Goal: Transaction & Acquisition: Purchase product/service

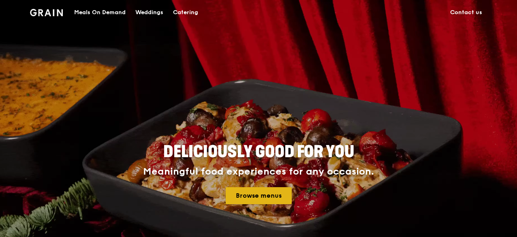
click at [257, 201] on link "Browse menus" at bounding box center [259, 195] width 66 height 17
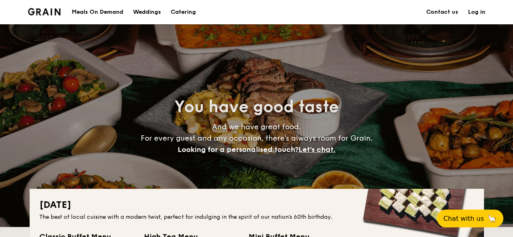
click at [187, 13] on h1 "Catering" at bounding box center [183, 12] width 25 height 24
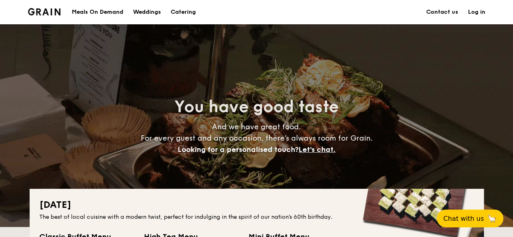
click at [105, 13] on div "Meals On Demand" at bounding box center [97, 12] width 51 height 24
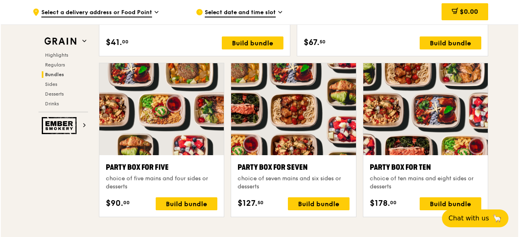
scroll to position [1622, 0]
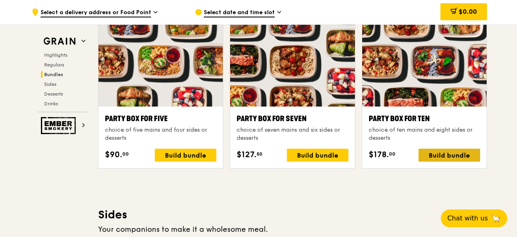
click at [428, 155] on div "Build bundle" at bounding box center [450, 155] width 62 height 13
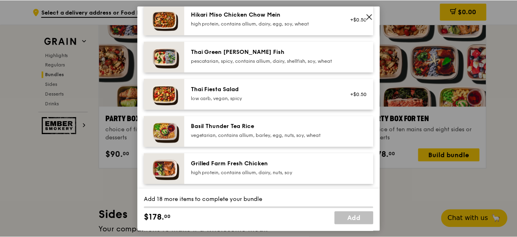
scroll to position [162, 0]
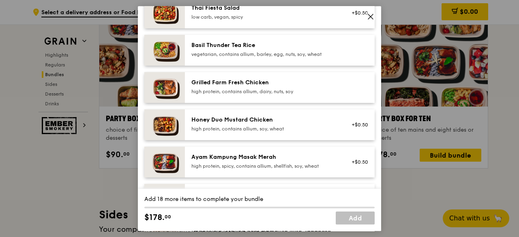
drag, startPoint x: 274, startPoint y: 89, endPoint x: 217, endPoint y: 90, distance: 56.8
click at [217, 87] on div "Grilled Farm Fresh Chicken" at bounding box center [264, 83] width 146 height 8
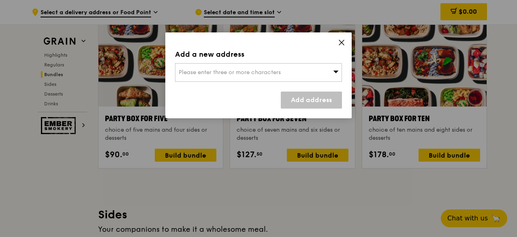
click at [341, 41] on icon at bounding box center [341, 42] width 7 height 7
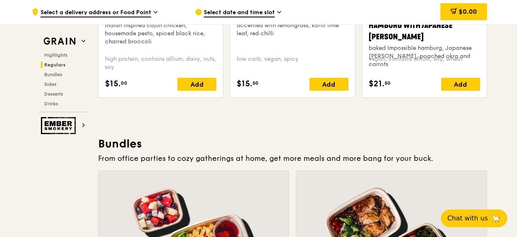
scroll to position [933, 0]
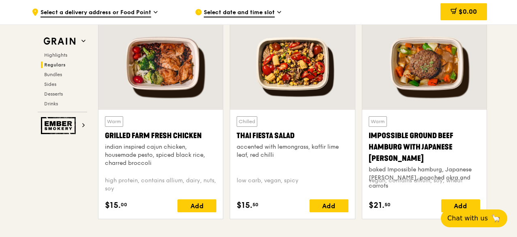
drag, startPoint x: 202, startPoint y: 138, endPoint x: 105, endPoint y: 140, distance: 96.9
click at [105, 140] on div "Grilled Farm Fresh Chicken" at bounding box center [161, 135] width 112 height 11
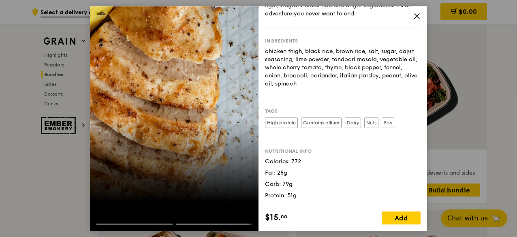
scroll to position [0, 0]
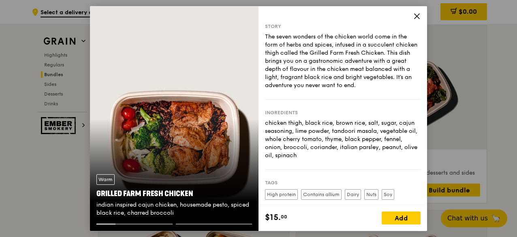
drag, startPoint x: 190, startPoint y: 192, endPoint x: 92, endPoint y: 195, distance: 98.2
click at [92, 195] on div "Warm Grilled Farm Fresh Chicken indian inspired cajun chicken, housemade pesto,…" at bounding box center [174, 196] width 169 height 56
copy div "Grilled Farm Fresh Chicken"
click at [417, 16] on icon at bounding box center [417, 16] width 5 height 5
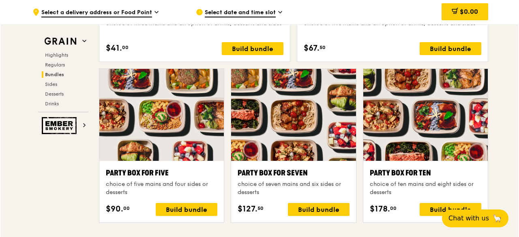
scroll to position [1622, 0]
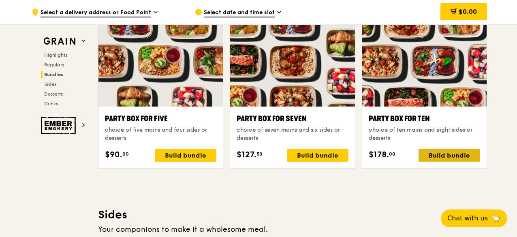
click at [448, 154] on div "Build bundle" at bounding box center [450, 155] width 62 height 13
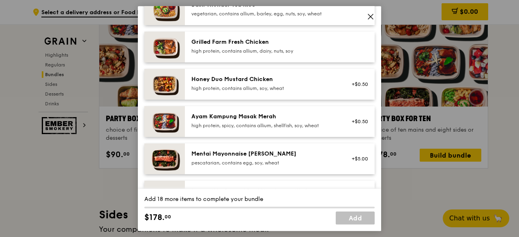
scroll to position [284, 0]
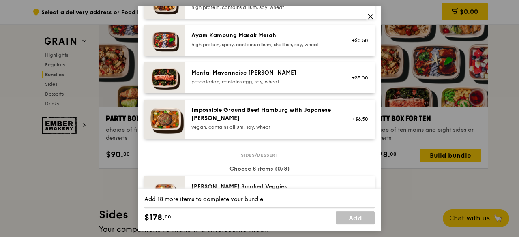
click at [261, 85] on div "pescatarian, contains egg, soy, wheat" at bounding box center [264, 82] width 146 height 6
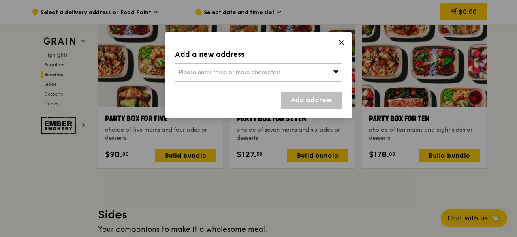
click at [339, 74] on div "Please enter three or more characters" at bounding box center [258, 72] width 167 height 19
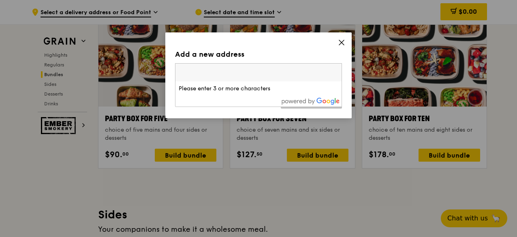
click at [340, 38] on div "Add a new address Please enter three or more characters Please enter 3 or more …" at bounding box center [258, 75] width 187 height 86
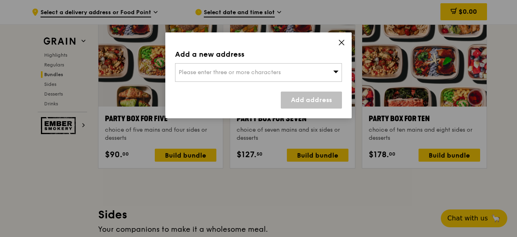
click at [338, 45] on div "Add a new address Please enter three or more characters Add address" at bounding box center [258, 75] width 187 height 86
click at [344, 44] on icon at bounding box center [341, 42] width 7 height 7
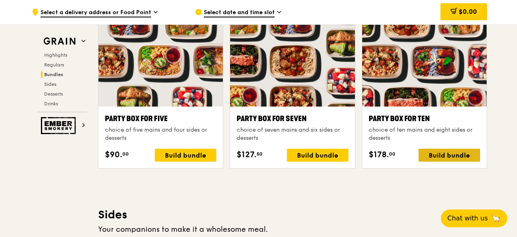
click at [437, 150] on div "Build bundle" at bounding box center [450, 155] width 62 height 13
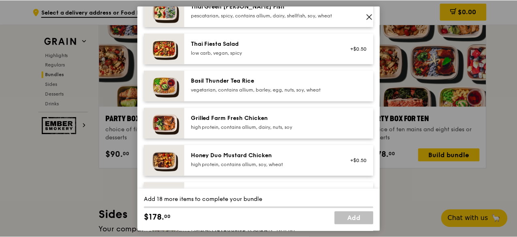
scroll to position [203, 0]
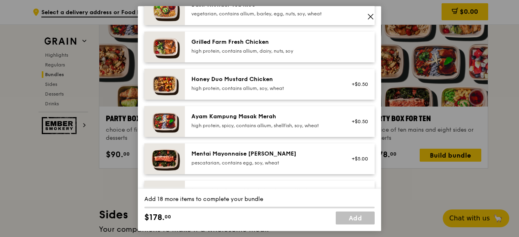
drag, startPoint x: 285, startPoint y: 158, endPoint x: 158, endPoint y: 154, distance: 127.4
click at [158, 154] on div "Mentai Mayonnaise Aburi Salmon pescatarian, contains egg, soy, wheat +$5.00" at bounding box center [259, 159] width 230 height 31
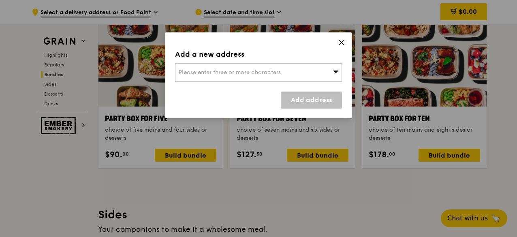
click at [344, 45] on icon at bounding box center [341, 42] width 5 height 5
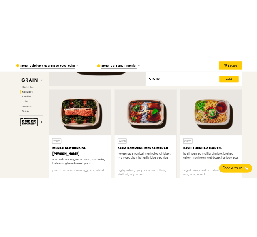
scroll to position [730, 0]
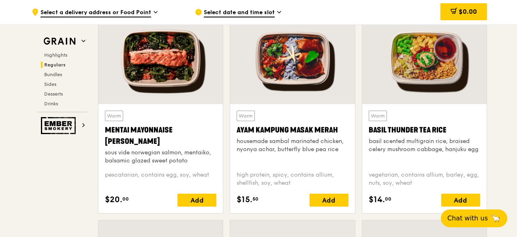
drag, startPoint x: 137, startPoint y: 144, endPoint x: 99, endPoint y: 129, distance: 40.6
click at [99, 129] on div "Warm Mentai Mayonnaise Aburi Salmon sous vide norwegian salmon, mentaiko, balsa…" at bounding box center [161, 158] width 124 height 109
copy div "Mentai Mayonnaise [PERSON_NAME]"
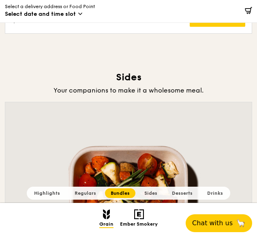
scroll to position [4356, 0]
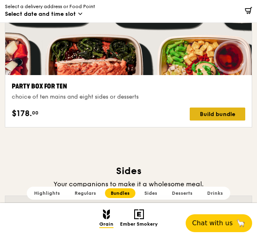
click at [212, 116] on div "Build bundle" at bounding box center [218, 113] width 56 height 13
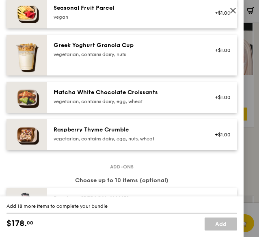
scroll to position [689, 0]
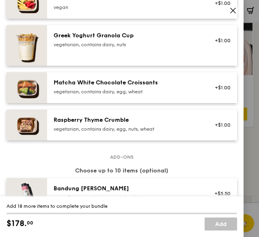
click at [103, 132] on div "vegetarian, contains dairy, egg, nuts, wheat" at bounding box center [119, 129] width 130 height 6
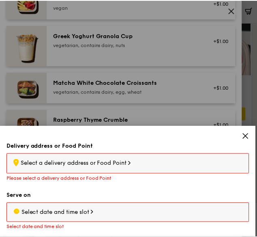
scroll to position [4357, 0]
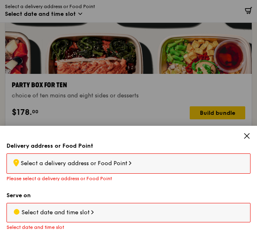
click at [246, 139] on icon at bounding box center [246, 135] width 7 height 7
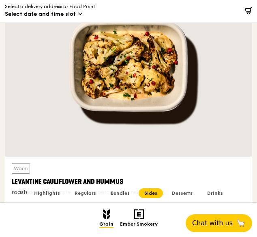
scroll to position [5127, 0]
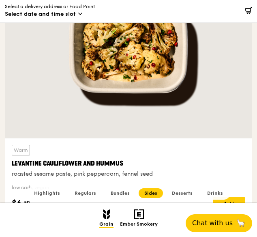
drag, startPoint x: 132, startPoint y: 159, endPoint x: 11, endPoint y: 159, distance: 121.6
click at [11, 159] on div "Warm Levantine Cauliflower and Hummus roasted sesame paste, pink peppercorn, fe…" at bounding box center [128, 177] width 247 height 78
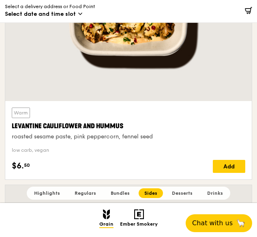
scroll to position [5209, 0]
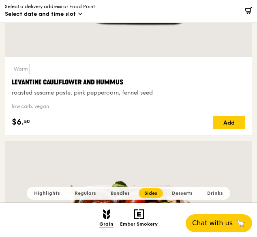
copy div "Levantine Cauliflower and Hummus"
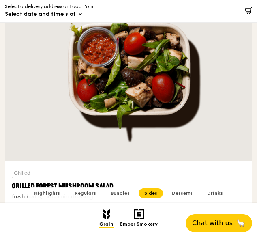
scroll to position [5411, 0]
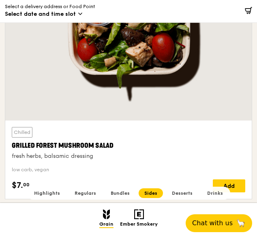
drag, startPoint x: 124, startPoint y: 137, endPoint x: 8, endPoint y: 137, distance: 115.6
click at [8, 137] on div "Chilled Grilled Forest Mushroom Salad fresh herbs, balsamic dressing low carb, …" at bounding box center [128, 159] width 247 height 78
copy div "Grilled Forest Mushroom Salad"
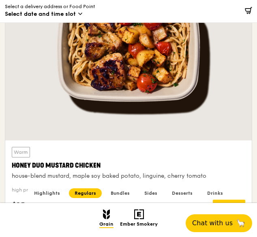
scroll to position [951, 0]
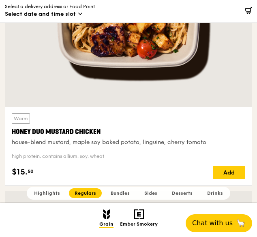
click at [127, 129] on div "Honey Duo Mustard Chicken" at bounding box center [129, 132] width 234 height 10
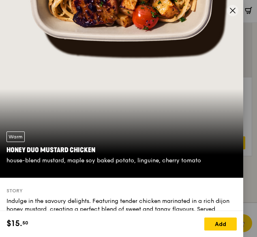
scroll to position [627, 0]
click at [230, 14] on icon at bounding box center [232, 10] width 7 height 7
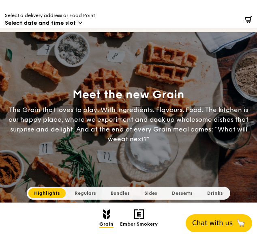
scroll to position [0, 0]
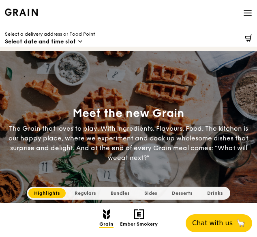
click at [209, 35] on div at bounding box center [218, 39] width 67 height 22
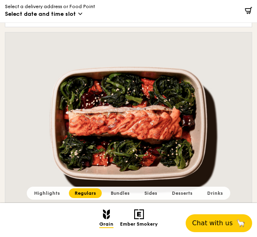
scroll to position [1176, 0]
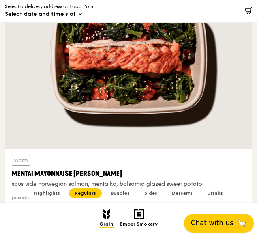
click at [220, 223] on span "Chat with us" at bounding box center [212, 223] width 43 height 9
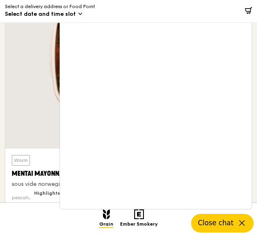
click at [49, 91] on div at bounding box center [128, 57] width 247 height 182
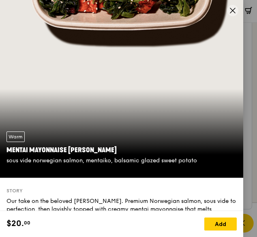
click at [229, 9] on icon at bounding box center [232, 10] width 7 height 7
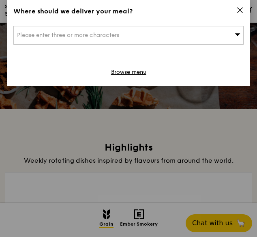
scroll to position [122, 0]
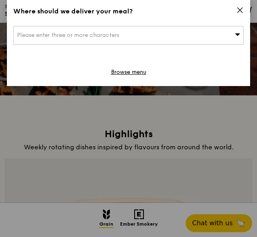
drag, startPoint x: 241, startPoint y: 12, endPoint x: 236, endPoint y: 21, distance: 10.0
click at [241, 12] on icon at bounding box center [239, 9] width 7 height 7
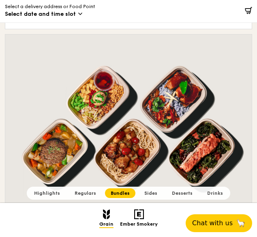
scroll to position [3528, 0]
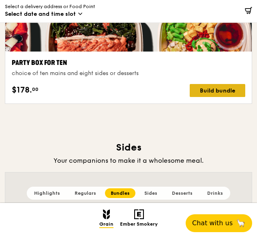
click at [222, 88] on div "Build bundle" at bounding box center [218, 90] width 56 height 13
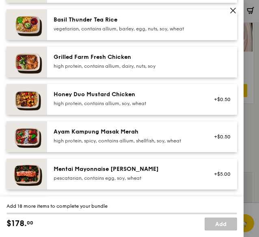
scroll to position [178, 0]
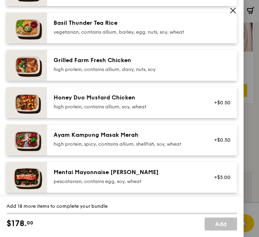
drag, startPoint x: 232, startPoint y: 9, endPoint x: 205, endPoint y: 51, distance: 50.4
click at [232, 9] on icon at bounding box center [232, 10] width 7 height 7
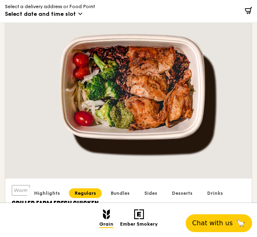
scroll to position [1988, 0]
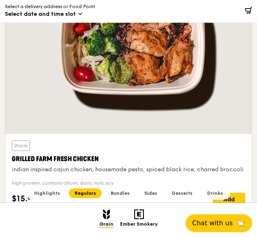
click at [189, 105] on div at bounding box center [128, 43] width 247 height 182
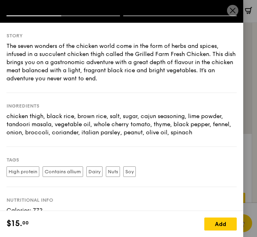
scroll to position [162, 0]
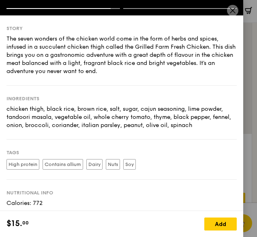
click at [210, 130] on div "Ingredients chicken thigh, black rice, brown rice, salt, sugar, cajun seasoning…" at bounding box center [121, 113] width 230 height 54
click at [232, 11] on icon at bounding box center [232, 10] width 5 height 5
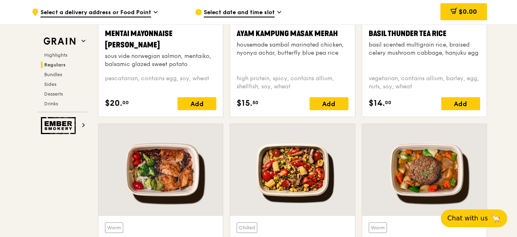
scroll to position [854, 0]
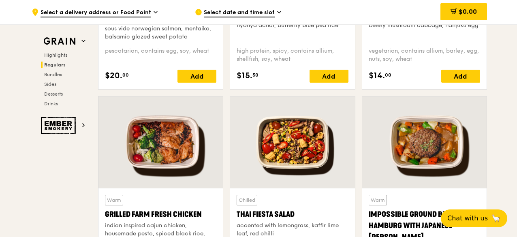
click at [199, 130] on div at bounding box center [161, 142] width 124 height 92
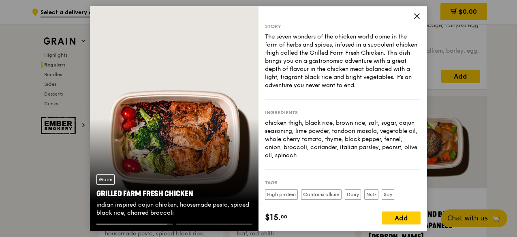
click at [257, 15] on icon at bounding box center [417, 16] width 7 height 7
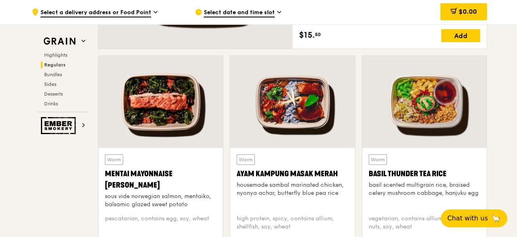
scroll to position [651, 0]
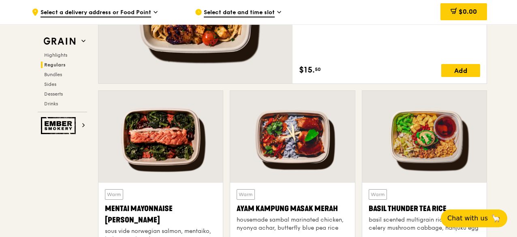
click at [196, 119] on div at bounding box center [161, 137] width 124 height 92
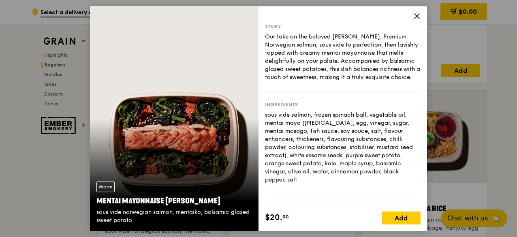
scroll to position [813, 0]
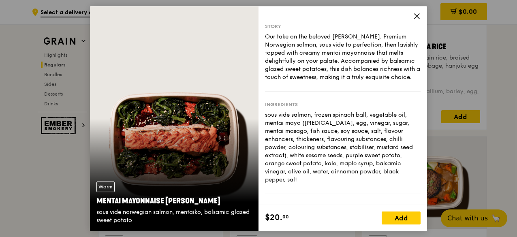
click at [257, 14] on icon at bounding box center [417, 16] width 7 height 7
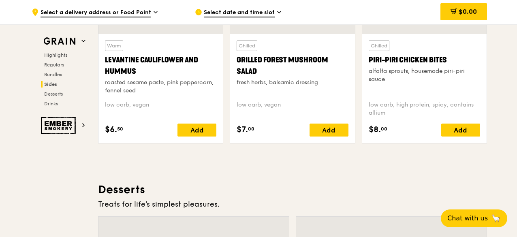
scroll to position [2111, 0]
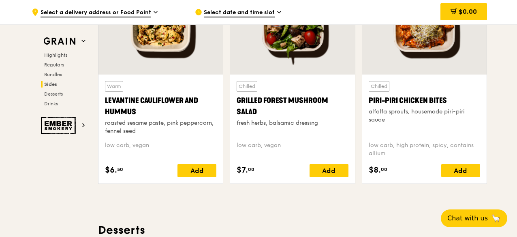
drag, startPoint x: 452, startPoint y: 97, endPoint x: 367, endPoint y: 98, distance: 86.0
click at [257, 98] on div "Chilled Piri-piri Chicken Bites alfalfa sprouts, housemade piri-piri sauce low …" at bounding box center [424, 129] width 124 height 109
copy div "Piri-piri Chicken Bites"
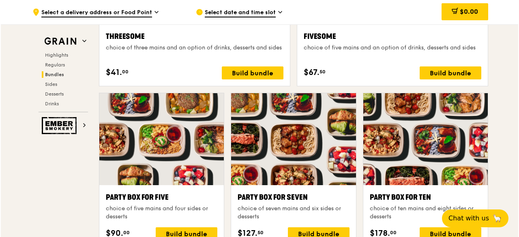
scroll to position [1624, 0]
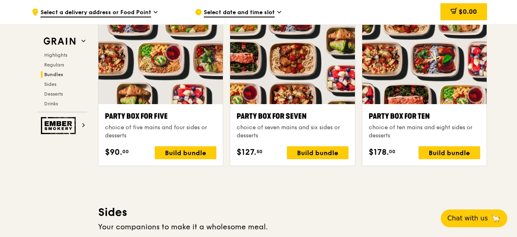
click at [257, 115] on div "Party Box for Ten" at bounding box center [425, 116] width 112 height 11
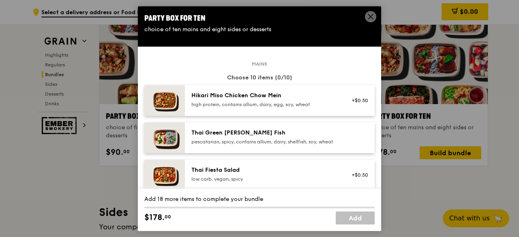
drag, startPoint x: 206, startPoint y: 21, endPoint x: 142, endPoint y: 19, distance: 64.1
click at [142, 19] on div "Party Box for Ten choice of ten mains and eight sides or desserts" at bounding box center [259, 23] width 243 height 34
copy div "Party Box for Ten"
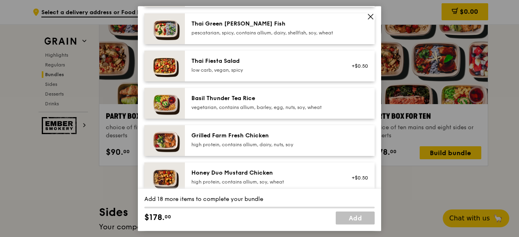
scroll to position [122, 0]
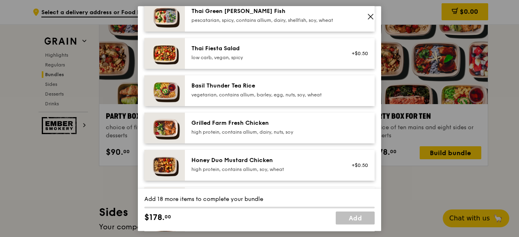
click at [257, 135] on div "high protein, contains allium, dairy, nuts, soy" at bounding box center [264, 132] width 146 height 6
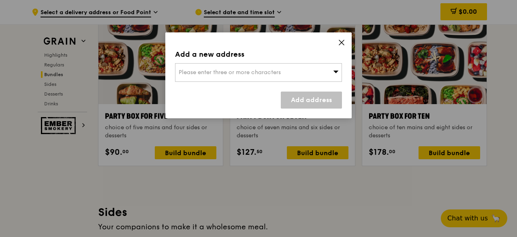
click at [257, 71] on div "Please enter three or more characters" at bounding box center [258, 72] width 167 height 19
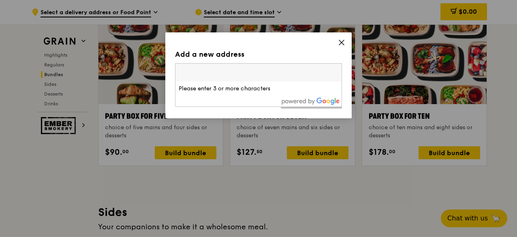
click at [224, 72] on input "search" at bounding box center [259, 73] width 166 height 18
paste input "[STREET_ADDRESS]"
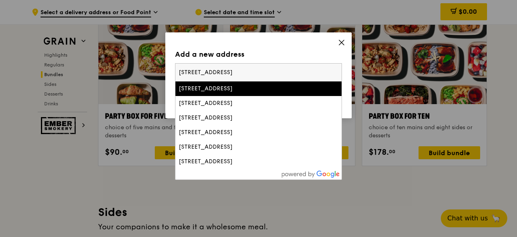
click at [257, 69] on input "[STREET_ADDRESS]" at bounding box center [259, 73] width 166 height 18
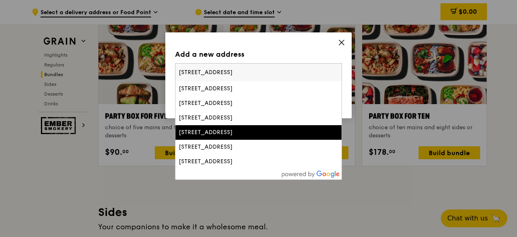
type input "[STREET_ADDRESS]"
click at [257, 133] on div "[STREET_ADDRESS]" at bounding box center [239, 133] width 120 height 8
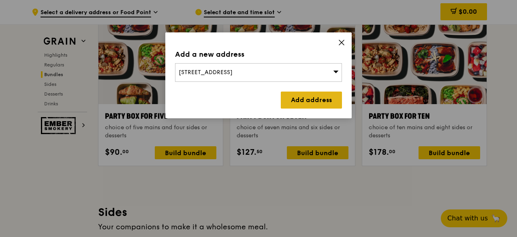
click at [257, 99] on link "Add address" at bounding box center [311, 100] width 61 height 17
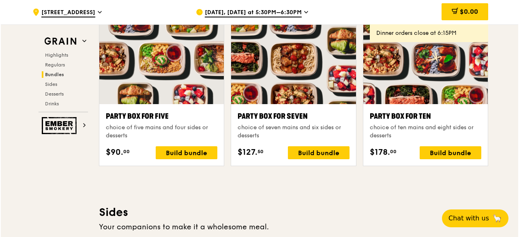
scroll to position [1665, 0]
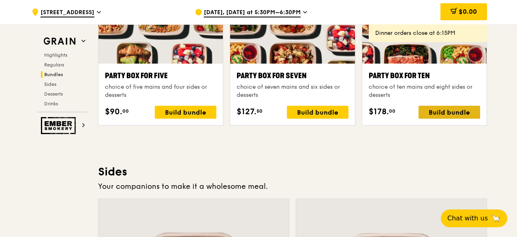
click at [257, 113] on div "Build bundle" at bounding box center [450, 112] width 62 height 13
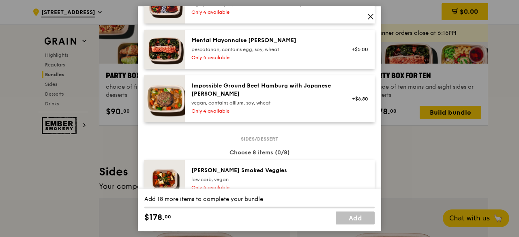
scroll to position [324, 0]
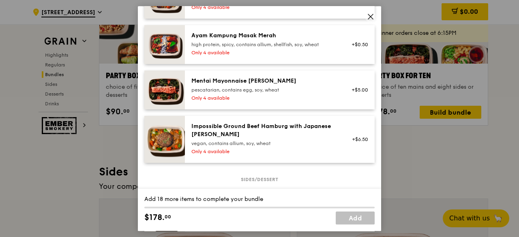
click at [257, 109] on div "Mentai Mayonnaise [PERSON_NAME] pescatarian, contains egg, soy, wheat Only 4 av…" at bounding box center [280, 90] width 190 height 39
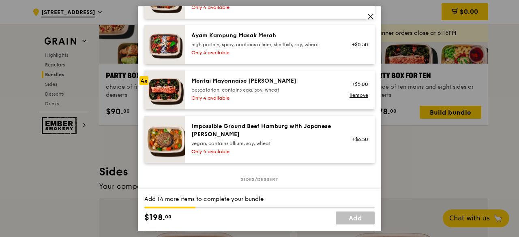
click at [257, 93] on div "pescatarian, contains egg, soy, wheat" at bounding box center [264, 90] width 146 height 6
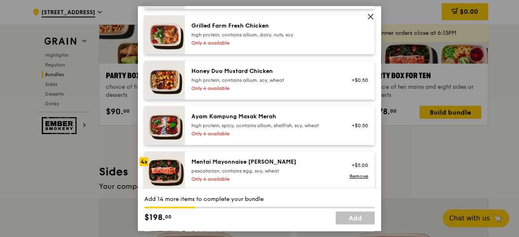
scroll to position [203, 0]
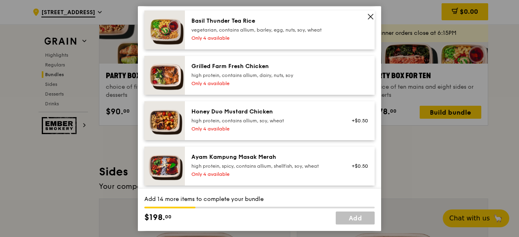
click at [257, 87] on div "Only 4 available" at bounding box center [264, 83] width 146 height 6
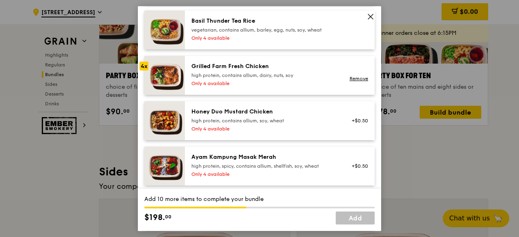
scroll to position [162, 0]
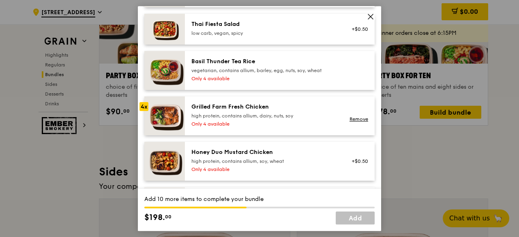
click at [257, 84] on div "Basil Thunder Tea Rice vegetarian, contains allium, barley, egg, nuts, soy, whe…" at bounding box center [264, 71] width 155 height 26
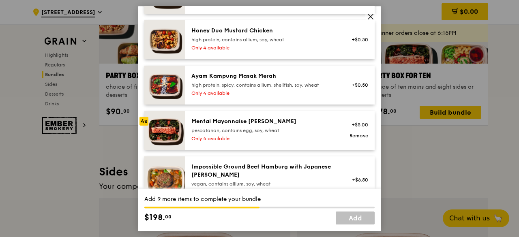
scroll to position [324, 0]
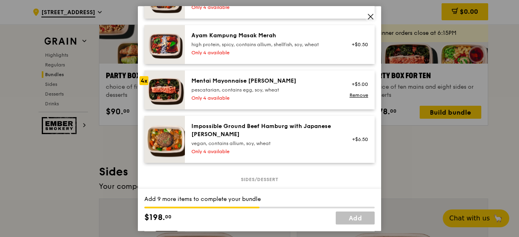
click at [257, 146] on div "Impossible Ground Beef Hamburg with Japanese [PERSON_NAME] vegan, contains alli…" at bounding box center [264, 134] width 146 height 24
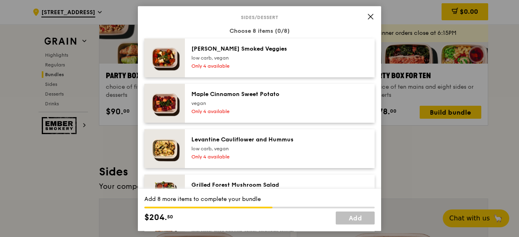
scroll to position [568, 0]
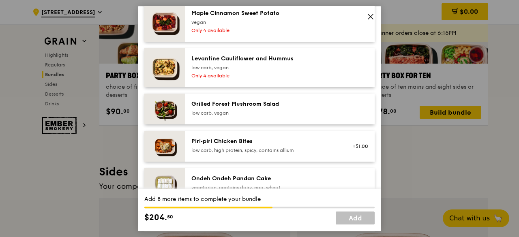
click at [257, 79] on div "Only 4 available" at bounding box center [264, 76] width 146 height 6
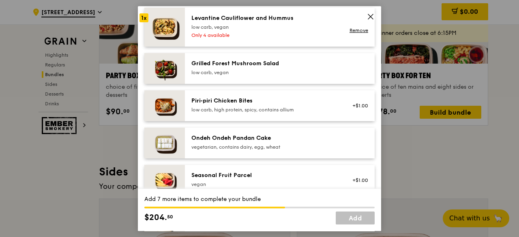
click at [257, 76] on div "low carb, vegan" at bounding box center [264, 72] width 146 height 6
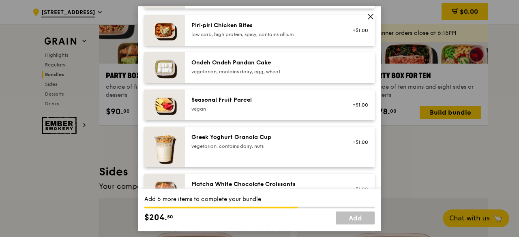
scroll to position [689, 0]
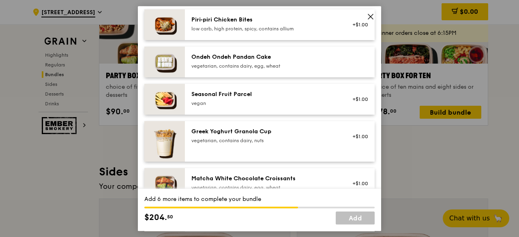
click at [257, 69] on div "vegetarian, contains dairy, egg, wheat" at bounding box center [264, 66] width 146 height 6
click at [257, 107] on div "vegan" at bounding box center [264, 103] width 146 height 6
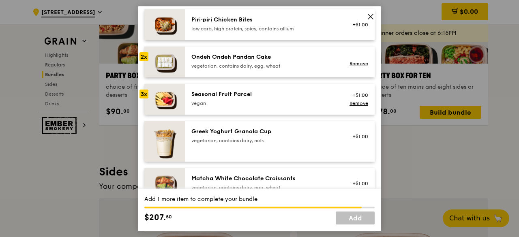
click at [257, 107] on div "vegan" at bounding box center [264, 103] width 146 height 6
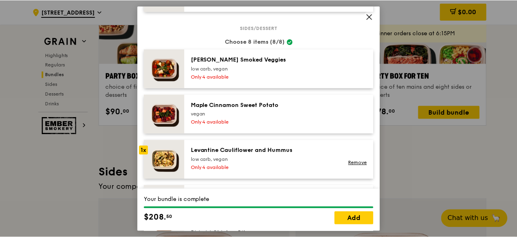
scroll to position [386, 0]
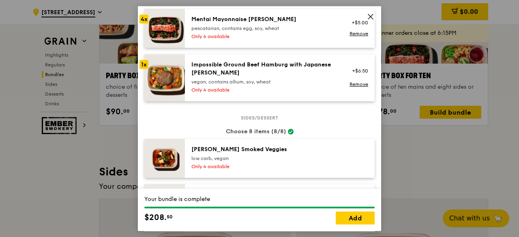
click at [257, 16] on icon at bounding box center [370, 16] width 7 height 7
